Goal: Task Accomplishment & Management: Manage account settings

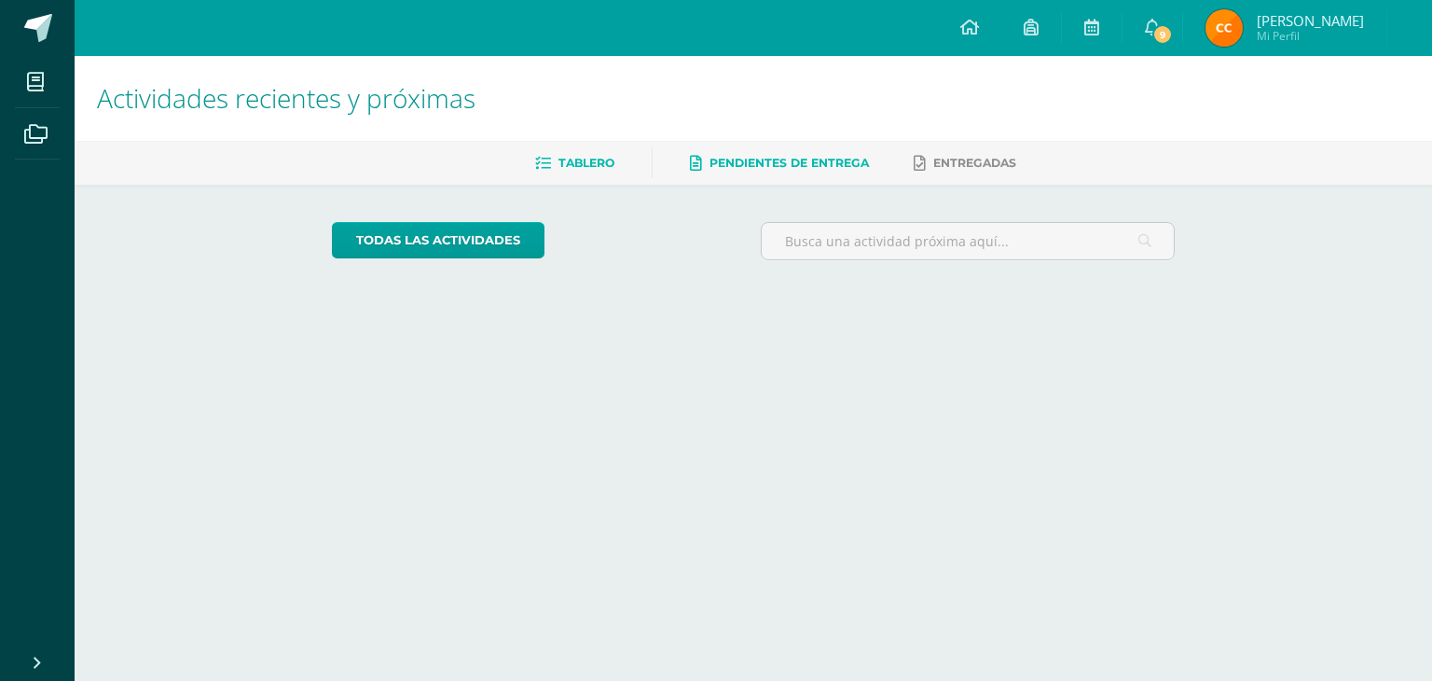
click at [820, 156] on span "Pendientes de entrega" at bounding box center [788, 163] width 159 height 14
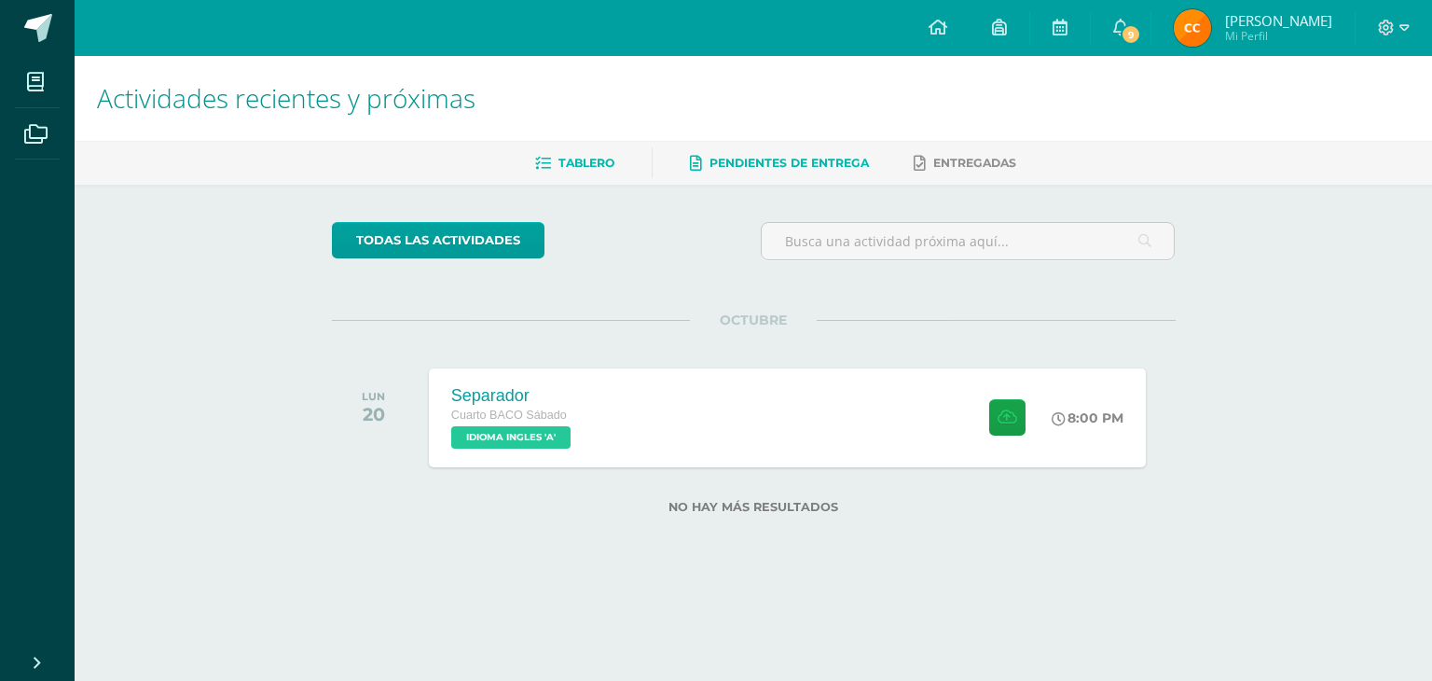
click at [567, 156] on span "Tablero" at bounding box center [586, 163] width 56 height 14
click at [474, 248] on link "todas las Actividades" at bounding box center [438, 240] width 213 height 36
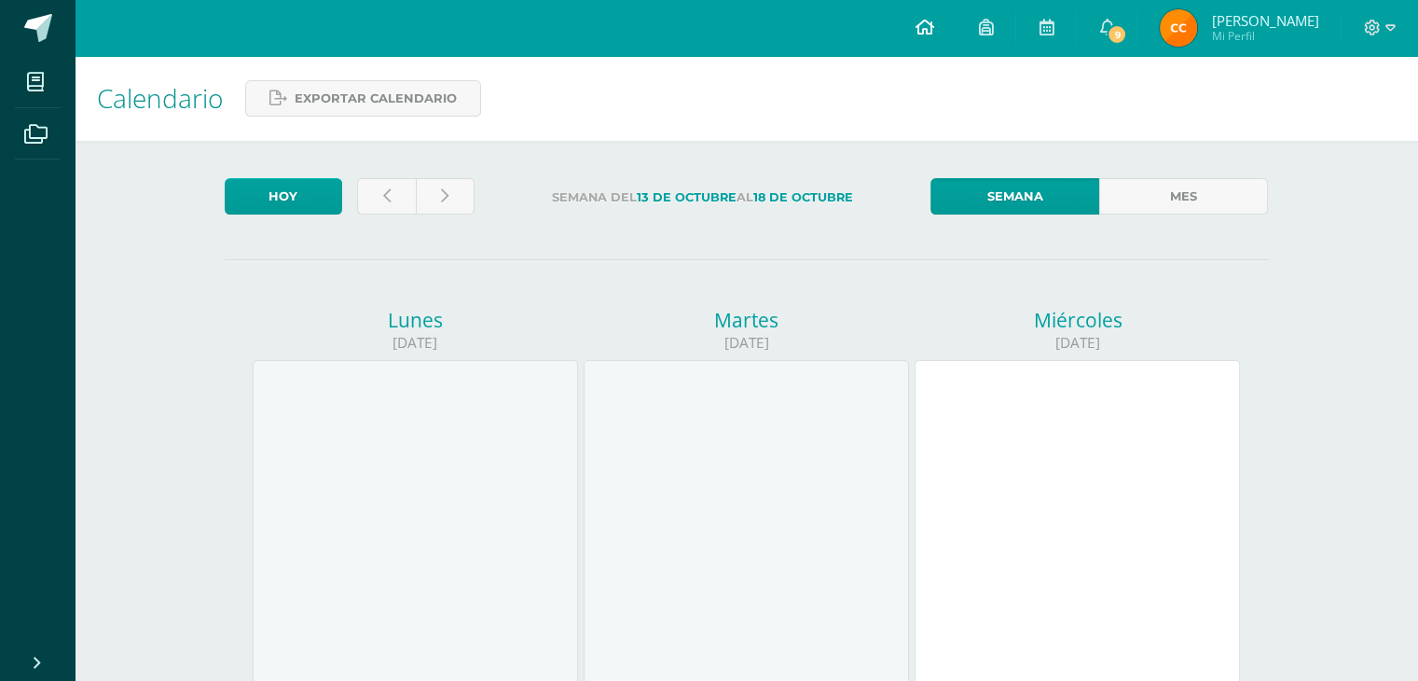
click at [933, 27] on icon at bounding box center [924, 27] width 19 height 17
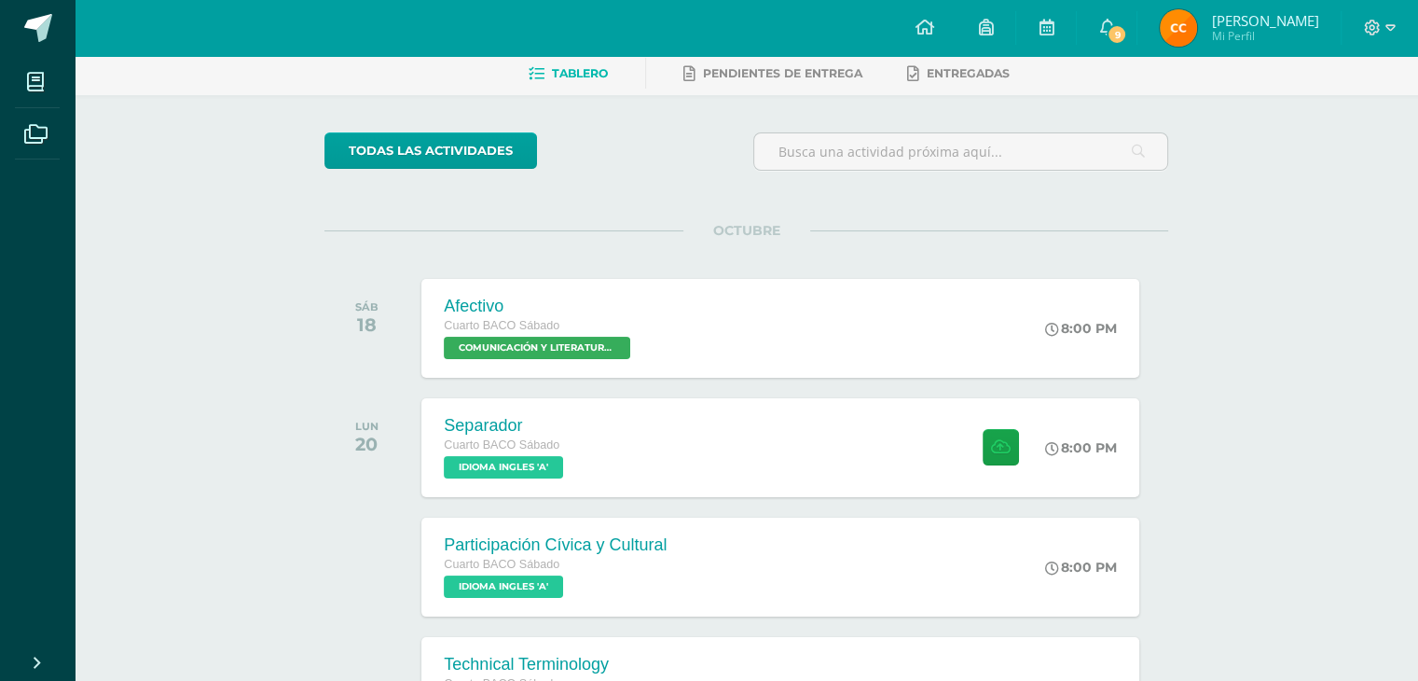
scroll to position [70, 0]
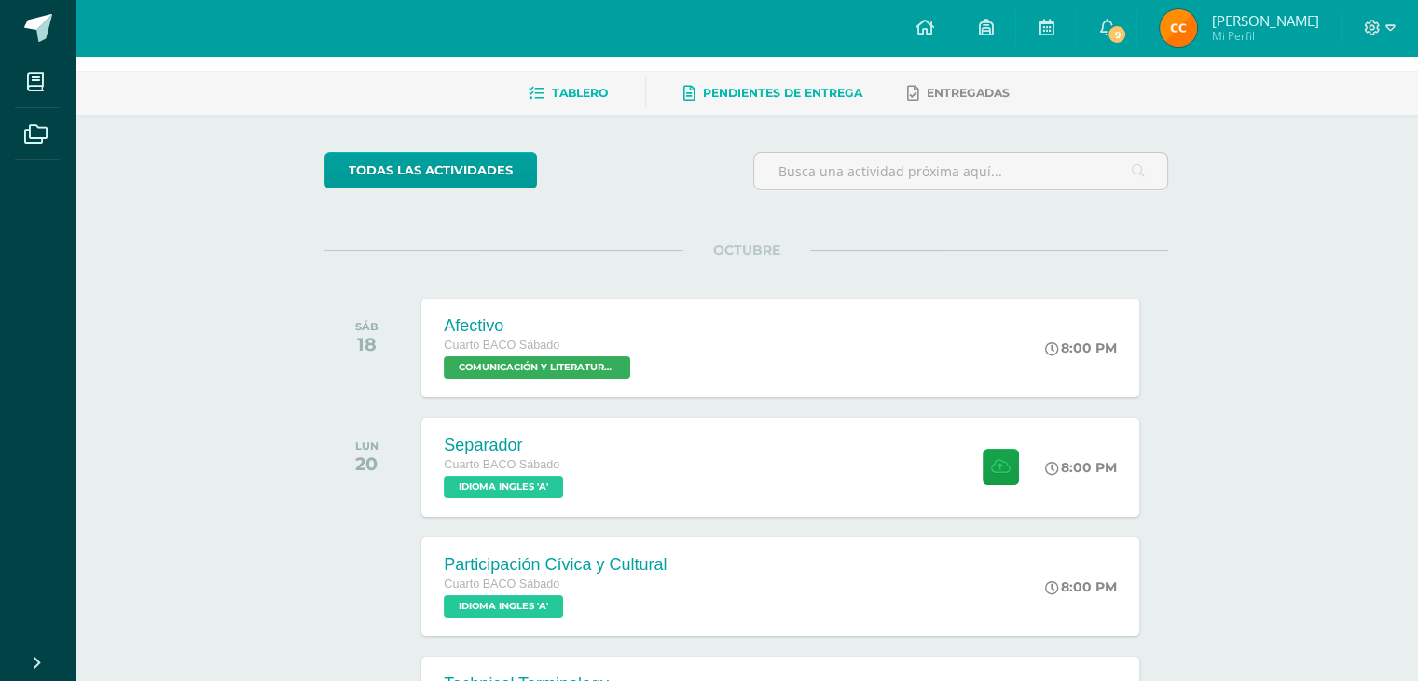
click at [829, 79] on link "Pendientes de entrega" at bounding box center [772, 93] width 179 height 30
